Goal: Task Accomplishment & Management: Use online tool/utility

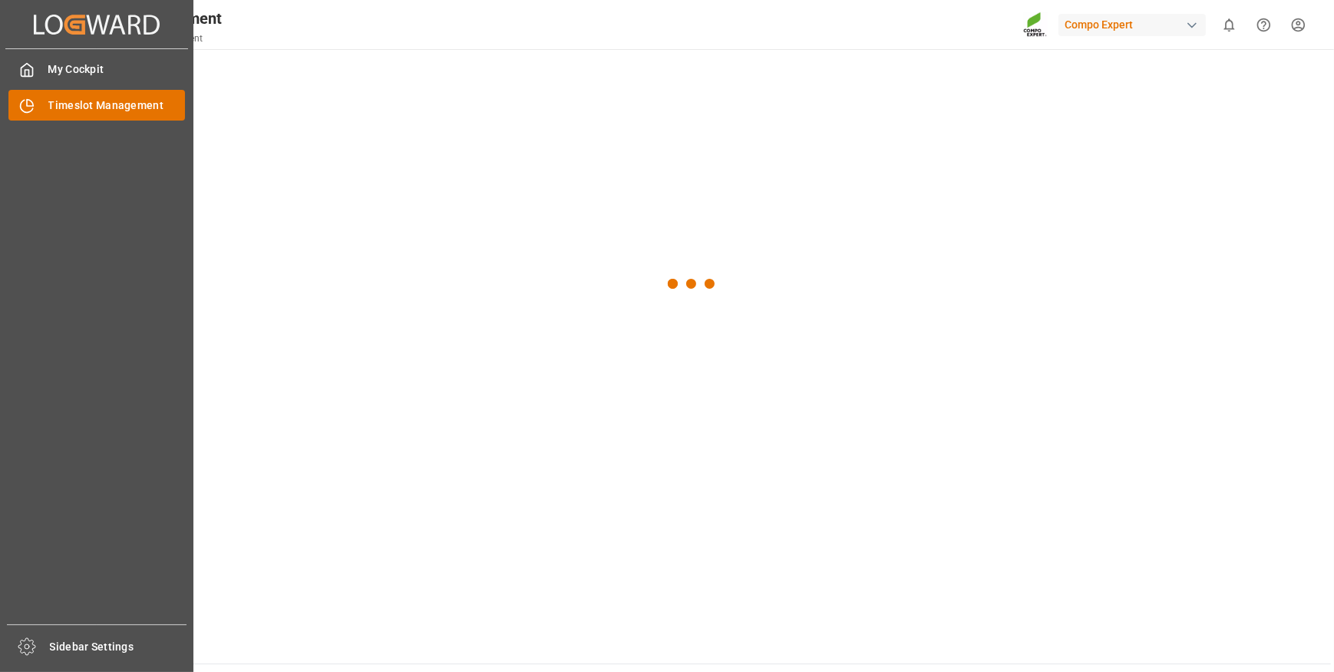
click at [77, 100] on span "Timeslot Management" at bounding box center [116, 105] width 137 height 16
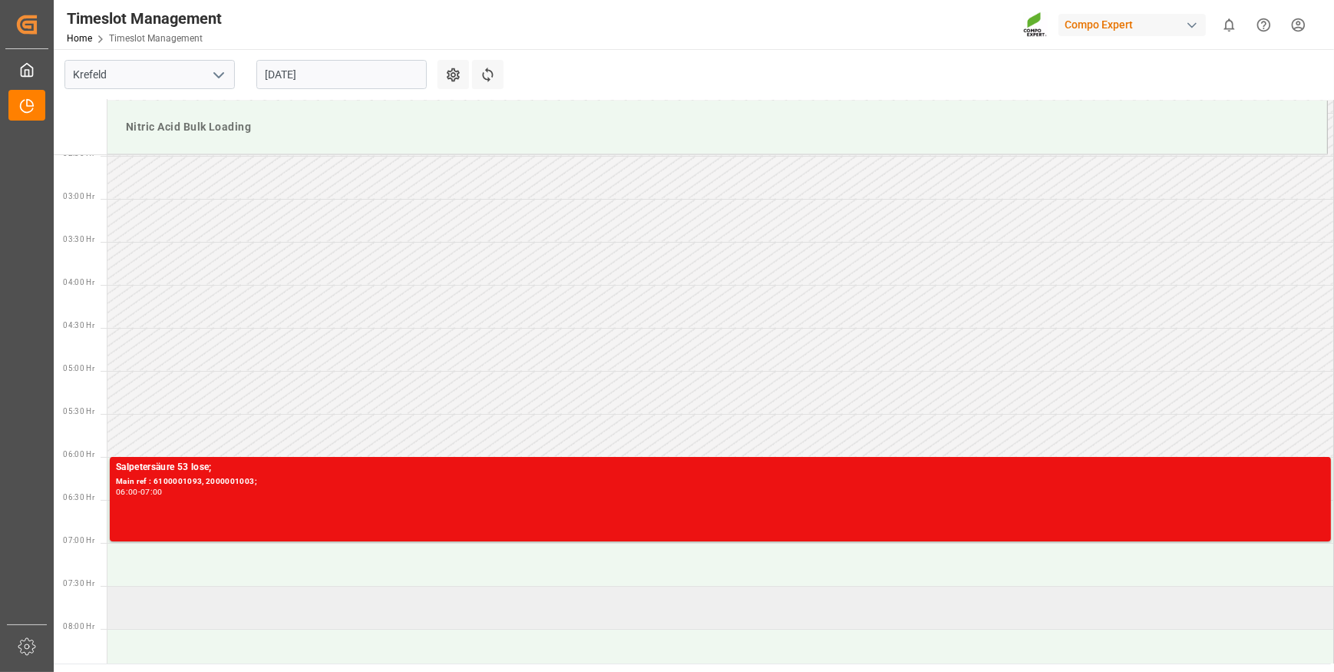
scroll to position [279, 0]
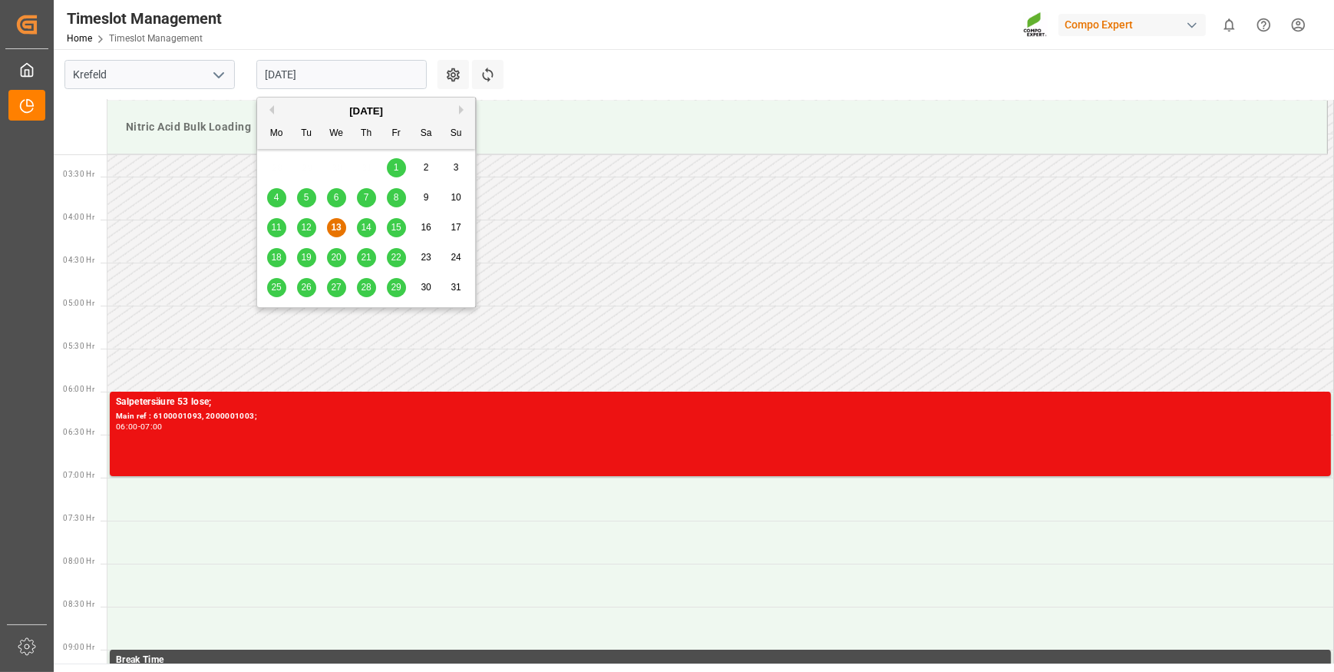
click at [339, 70] on input "[DATE]" at bounding box center [341, 74] width 170 height 29
click at [362, 230] on span "14" at bounding box center [366, 227] width 10 height 11
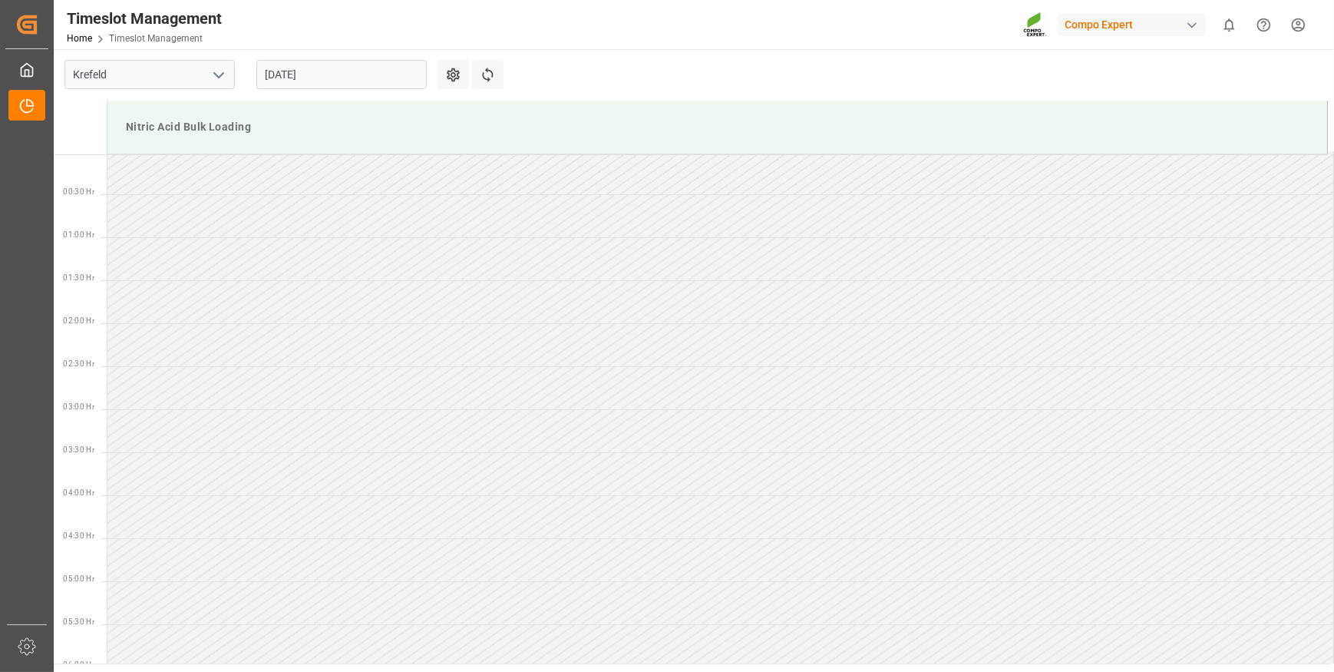
scroll to position [0, 0]
click at [334, 71] on input "[DATE]" at bounding box center [341, 74] width 170 height 29
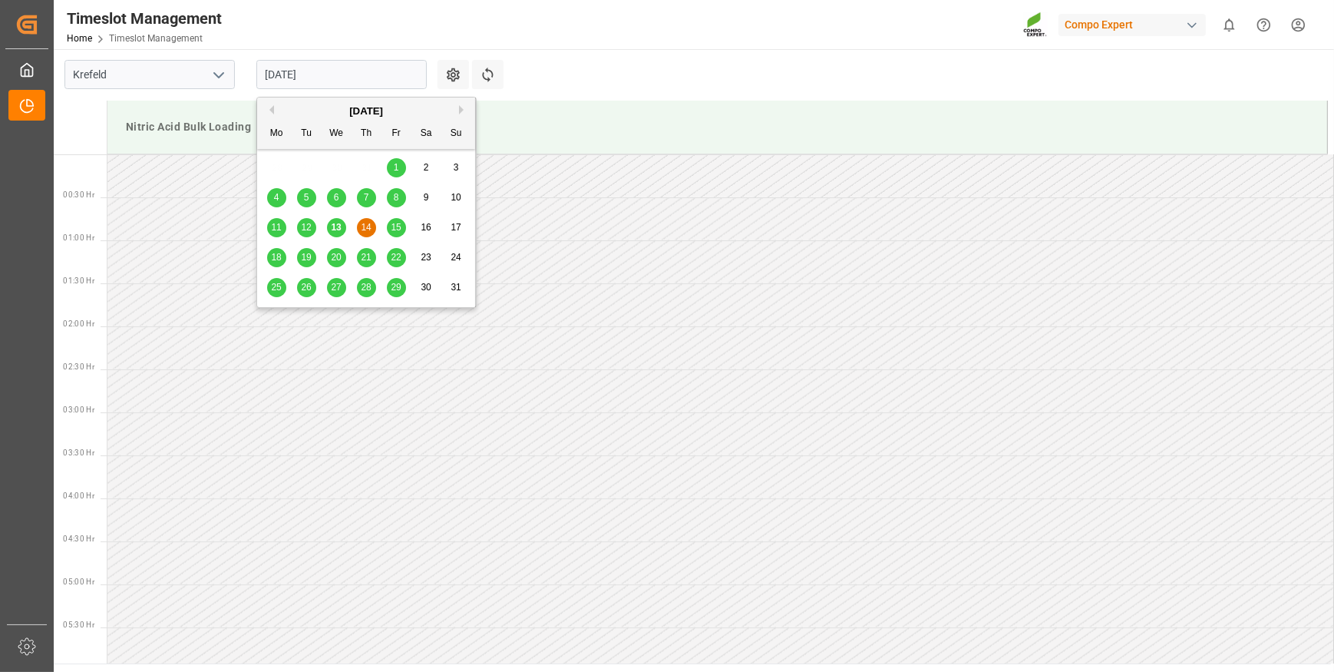
click at [336, 227] on span "13" at bounding box center [336, 227] width 10 height 11
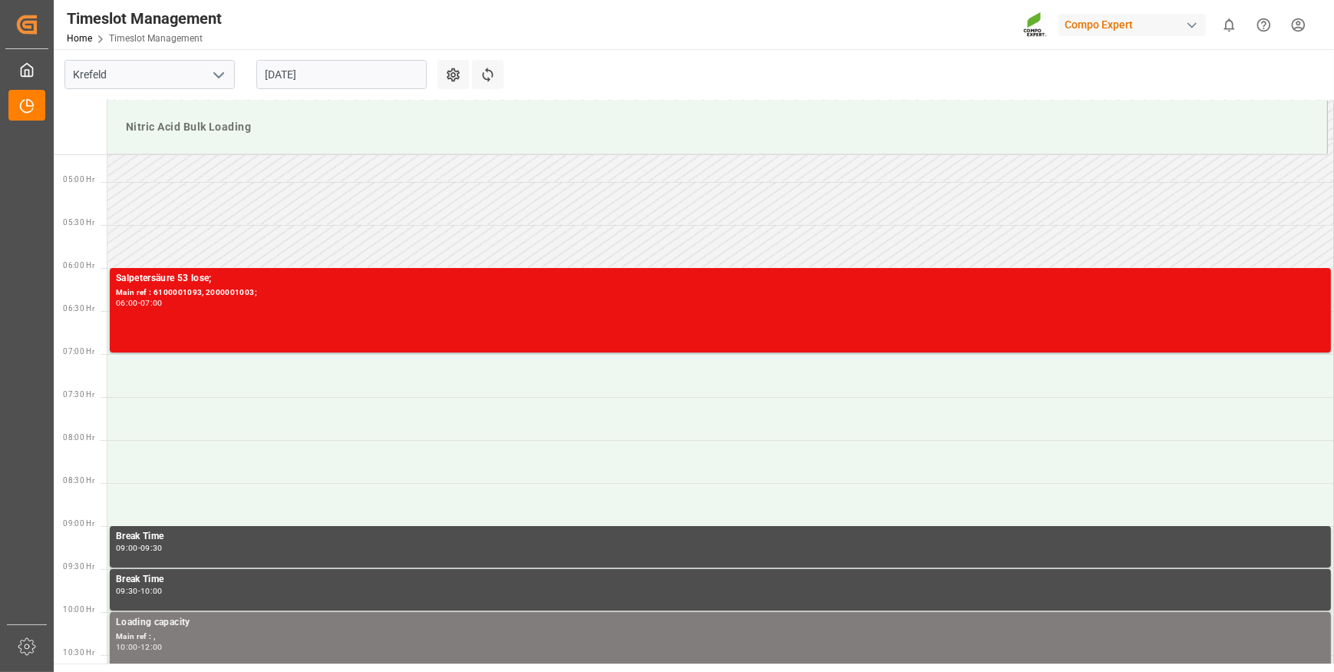
scroll to position [420, 0]
